Goal: Find specific page/section: Find specific page/section

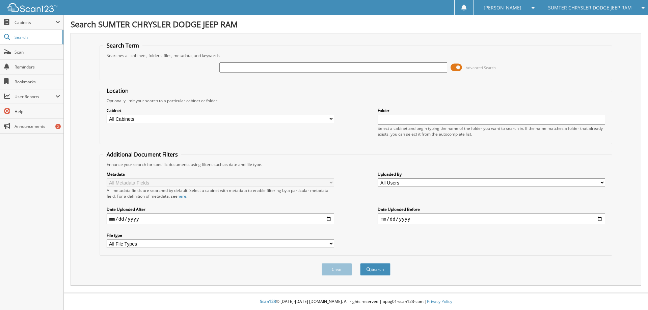
click at [241, 67] on input "text" at bounding box center [333, 67] width 228 height 10
type input "10890"
click at [360, 263] on button "Search" at bounding box center [375, 269] width 30 height 12
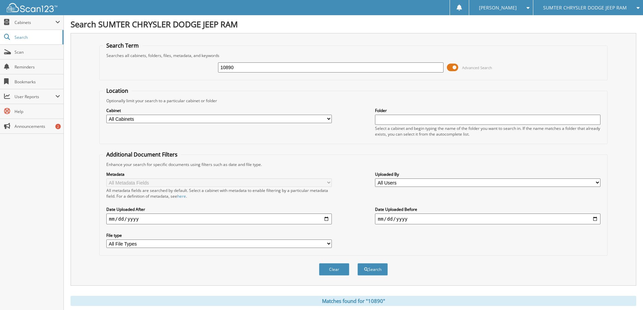
click at [255, 63] on input "10890" at bounding box center [331, 67] width 226 height 10
type input "10805"
click at [357, 263] on button "Search" at bounding box center [372, 269] width 30 height 12
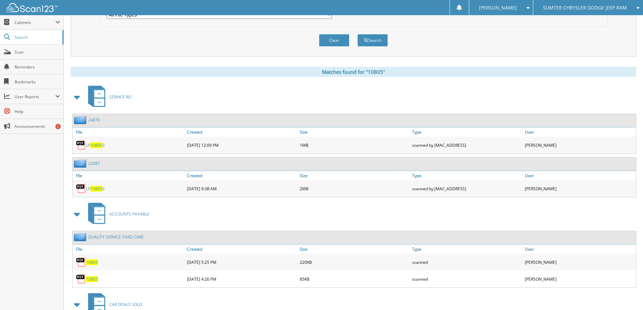
scroll to position [304, 0]
